Goal: Task Accomplishment & Management: Complete application form

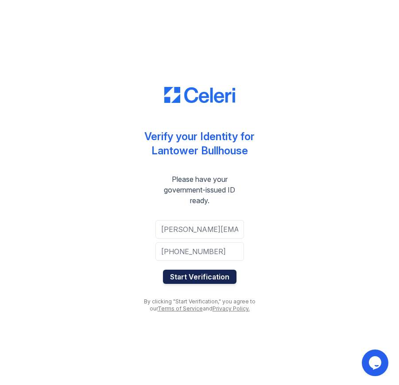
click at [213, 278] on button "Start Verification" at bounding box center [200, 277] width 74 height 14
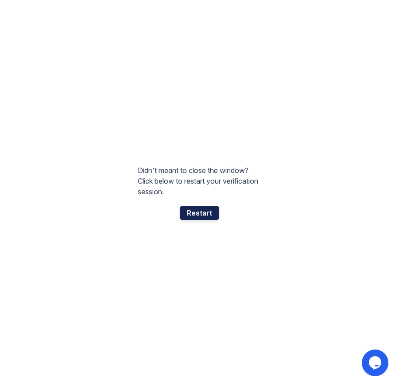
click at [194, 209] on div "Restart" at bounding box center [199, 213] width 39 height 14
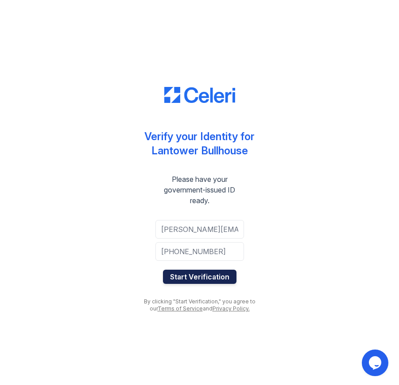
click at [205, 278] on button "Start Verification" at bounding box center [200, 277] width 74 height 14
